Goal: Task Accomplishment & Management: Manage account settings

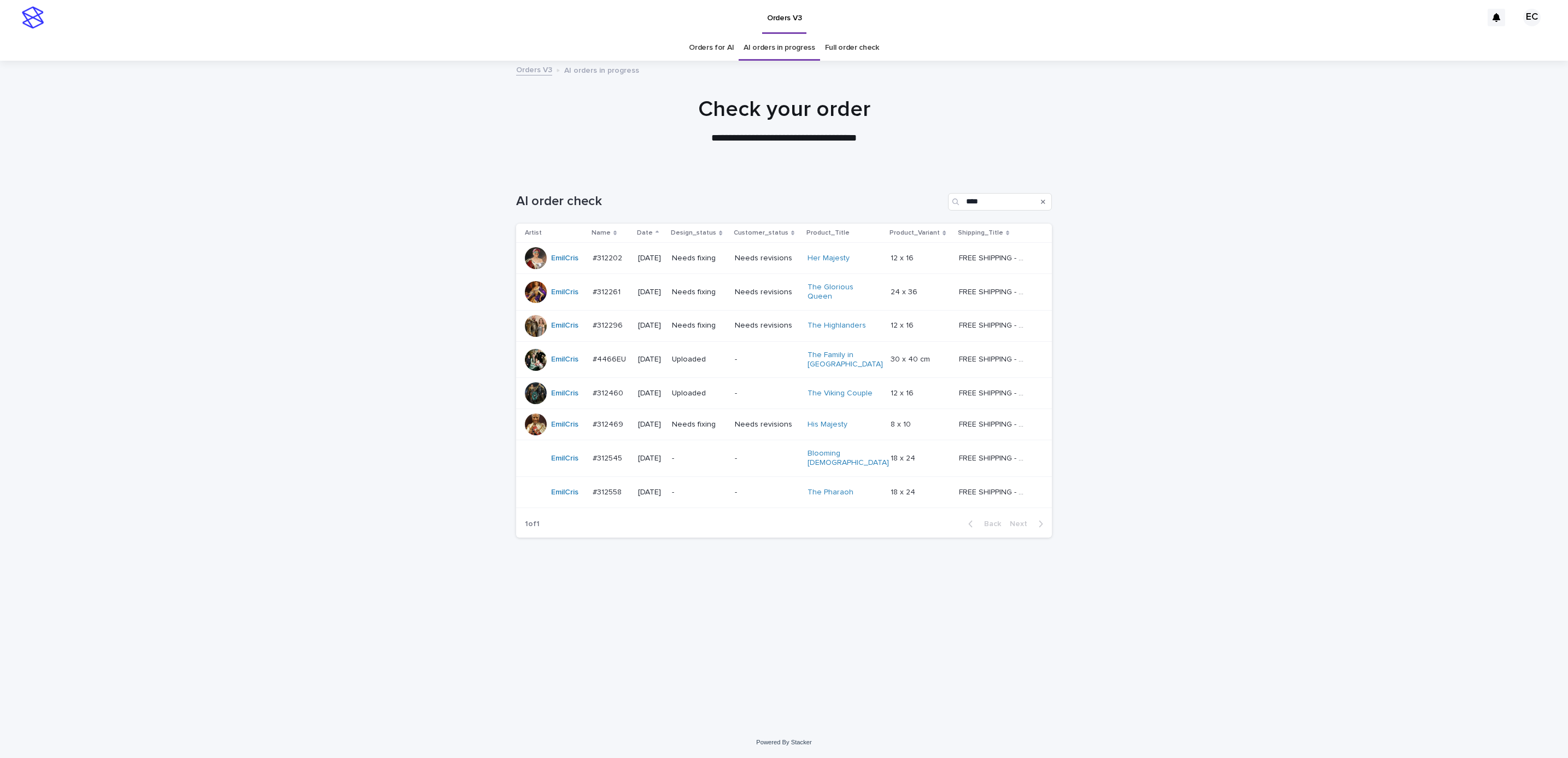
click at [707, 296] on div "Needs fixing" at bounding box center [699, 292] width 54 height 18
click at [704, 322] on p "Needs fixing" at bounding box center [699, 325] width 54 height 9
click at [715, 268] on div "Needs fixing" at bounding box center [699, 258] width 54 height 18
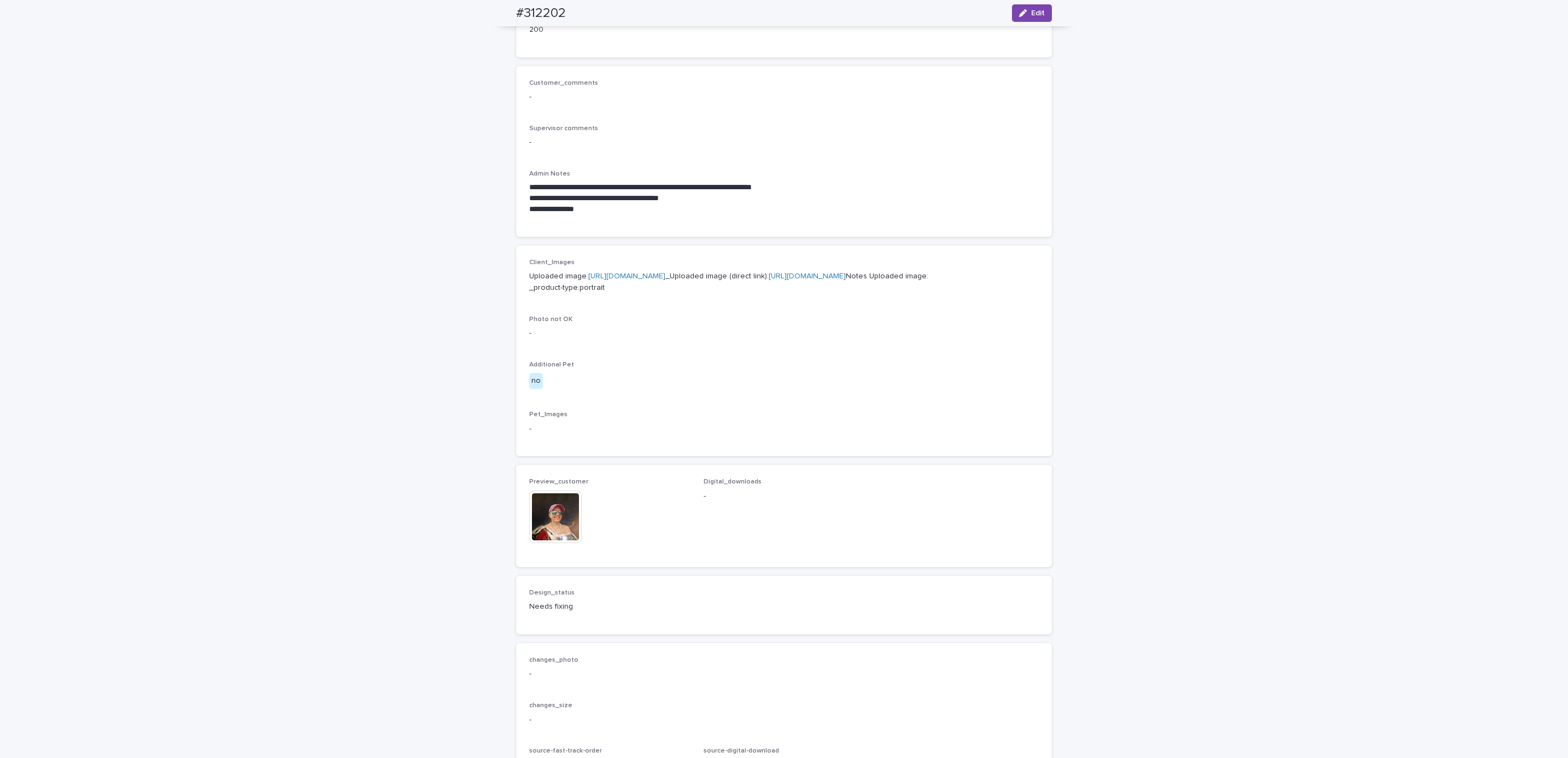
scroll to position [246, 0]
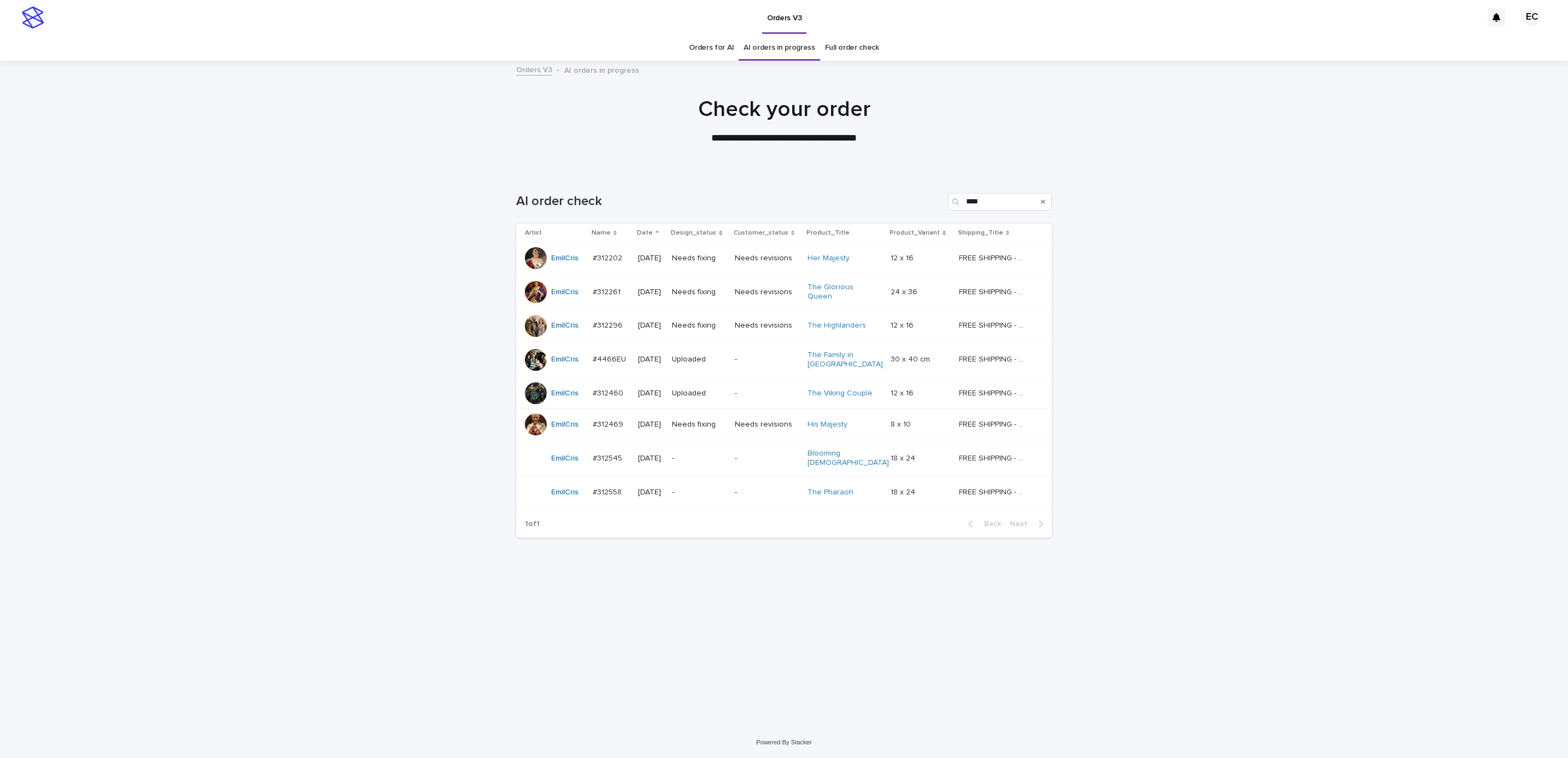
click at [715, 422] on p "Needs fixing" at bounding box center [699, 425] width 54 height 9
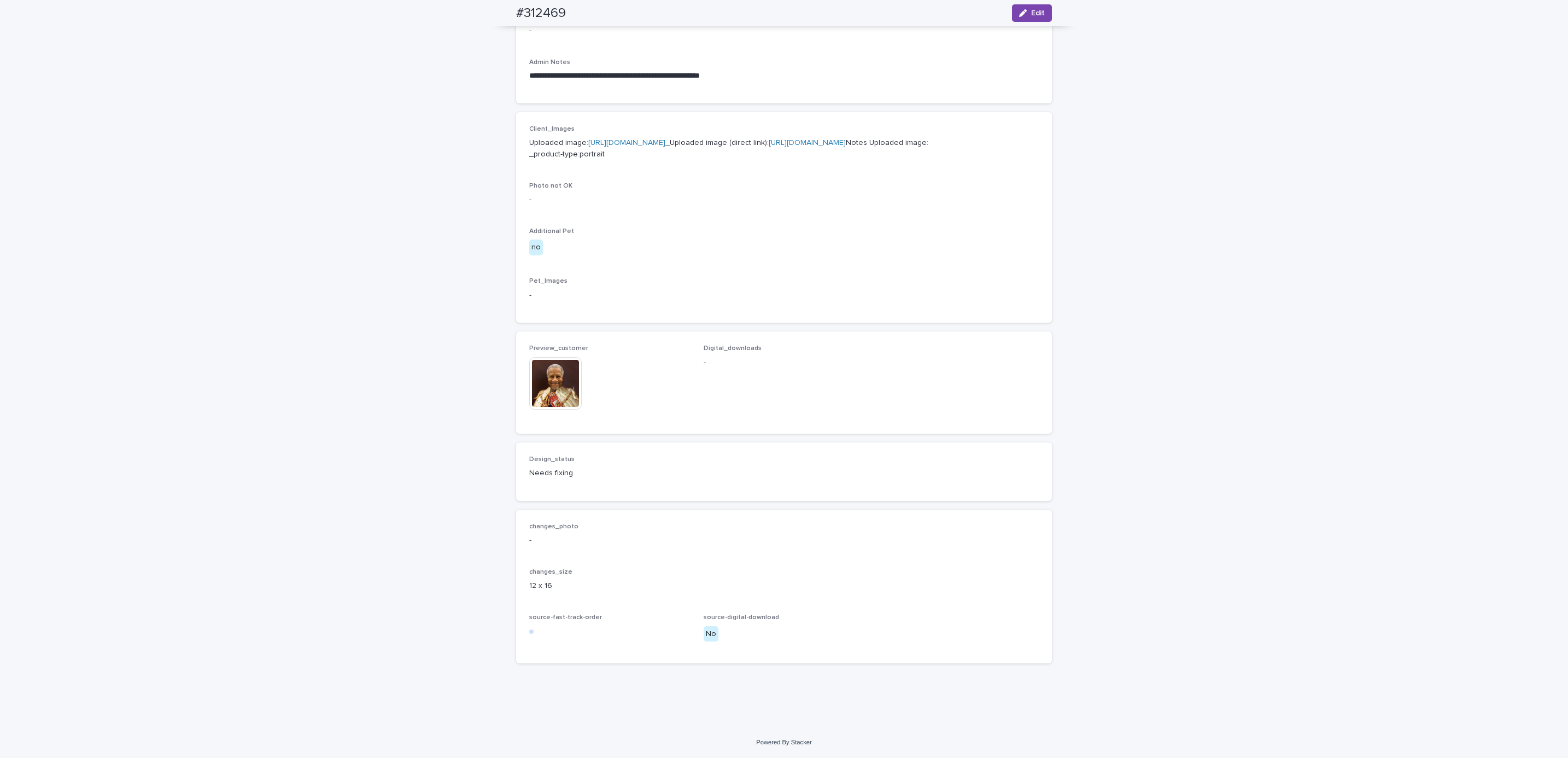
scroll to position [449, 0]
